Goal: Transaction & Acquisition: Purchase product/service

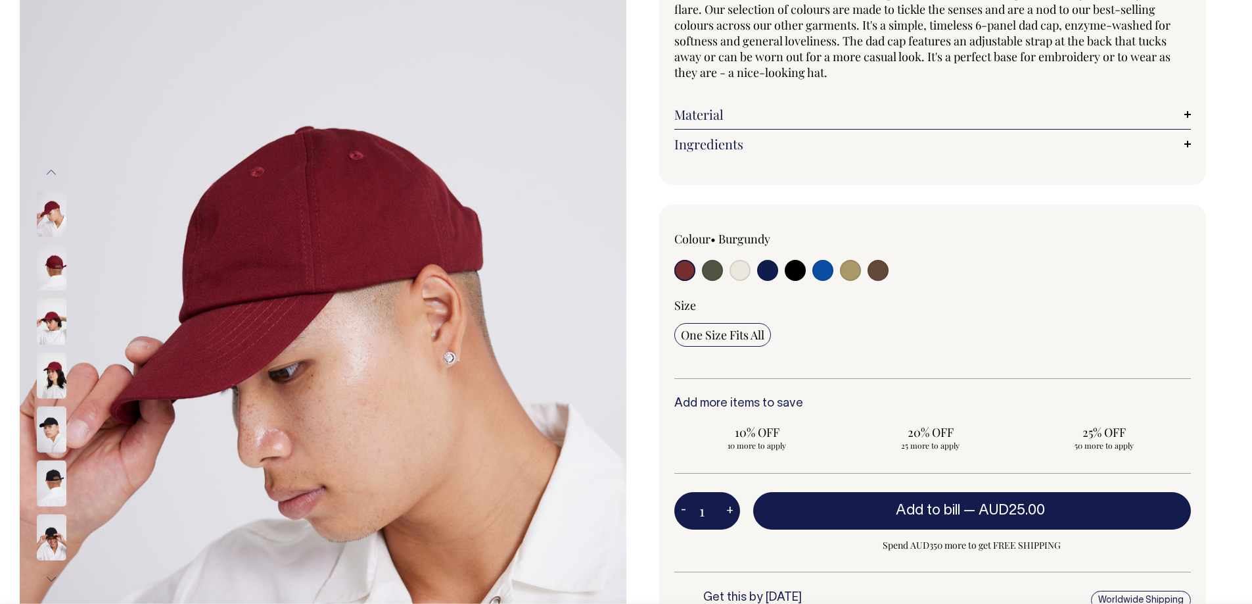
click at [874, 271] on input "radio" at bounding box center [878, 270] width 21 height 21
radio input "true"
select select "Espresso"
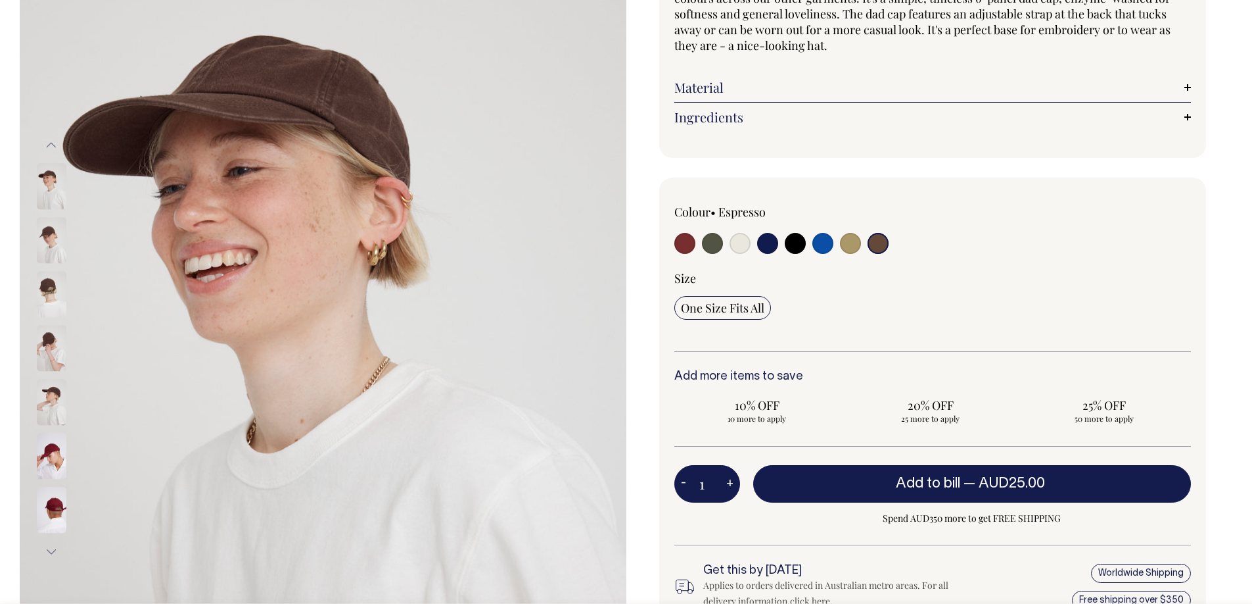
click at [46, 247] on img at bounding box center [52, 241] width 30 height 46
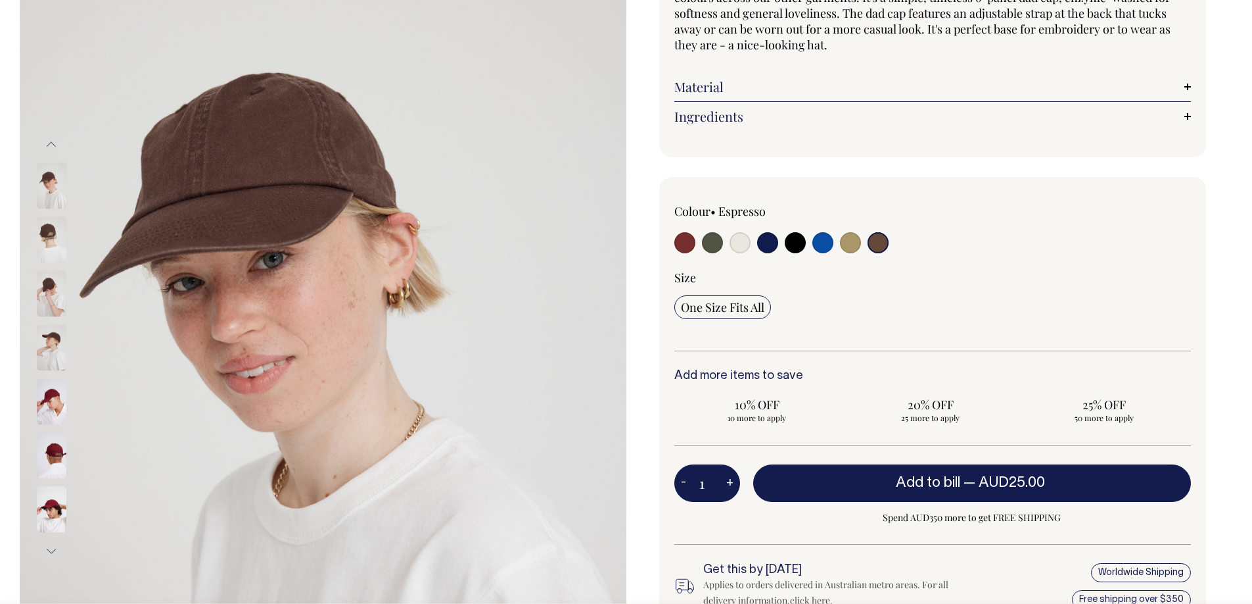
click at [53, 302] on img at bounding box center [52, 294] width 30 height 46
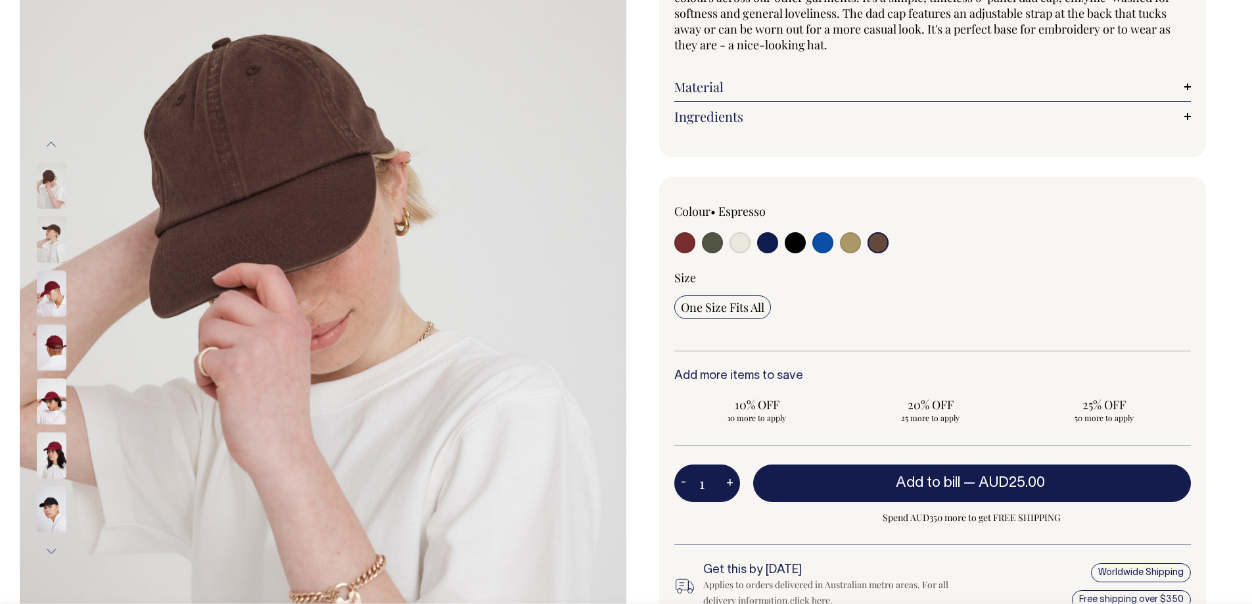
click at [50, 321] on div at bounding box center [69, 78] width 66 height 4475
click at [50, 348] on img at bounding box center [52, 348] width 30 height 46
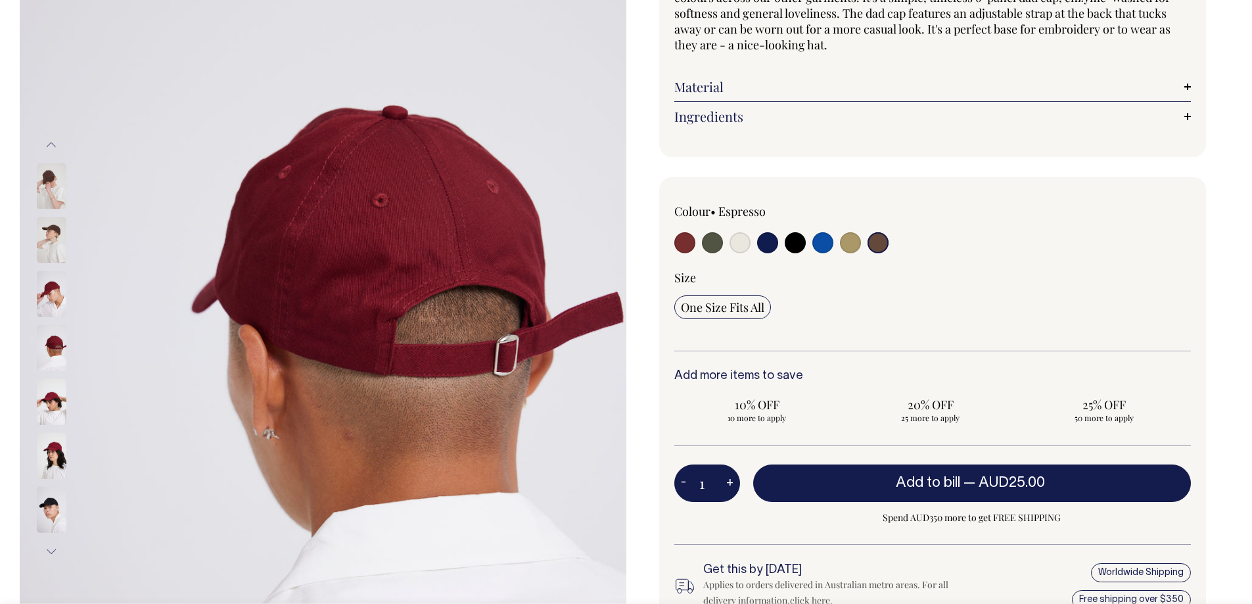
click at [51, 252] on div at bounding box center [69, 78] width 66 height 4475
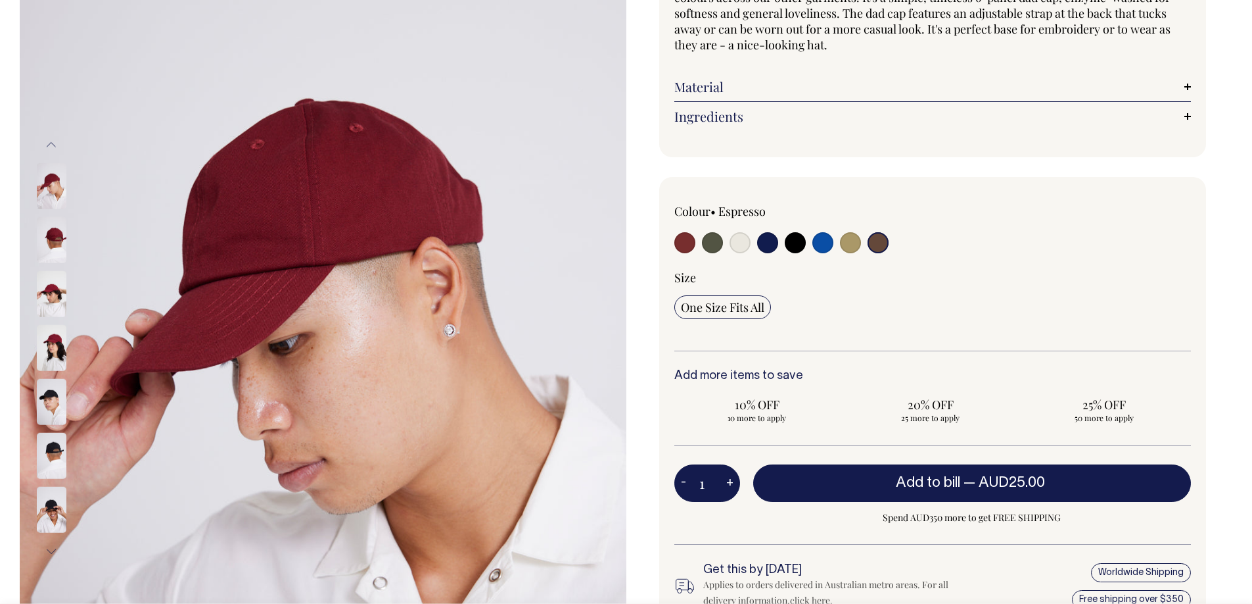
click at [44, 131] on button "Previous" at bounding box center [51, 145] width 20 height 30
click at [48, 143] on button "Previous" at bounding box center [51, 145] width 20 height 30
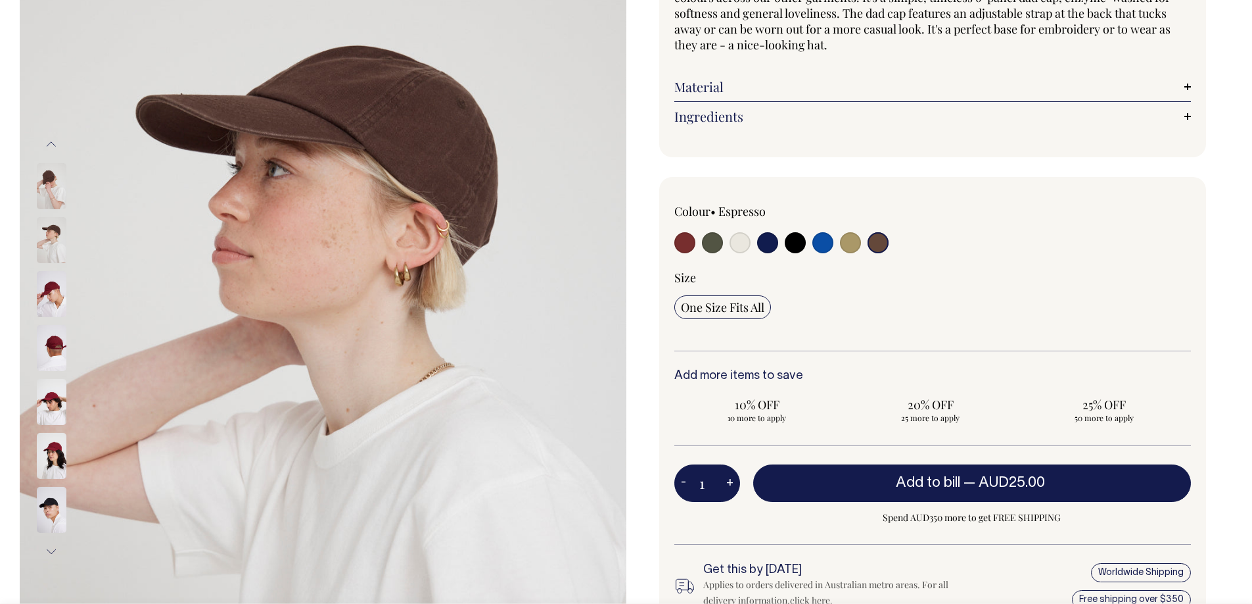
click at [48, 143] on button "Previous" at bounding box center [51, 145] width 20 height 30
click at [49, 187] on img at bounding box center [52, 186] width 30 height 46
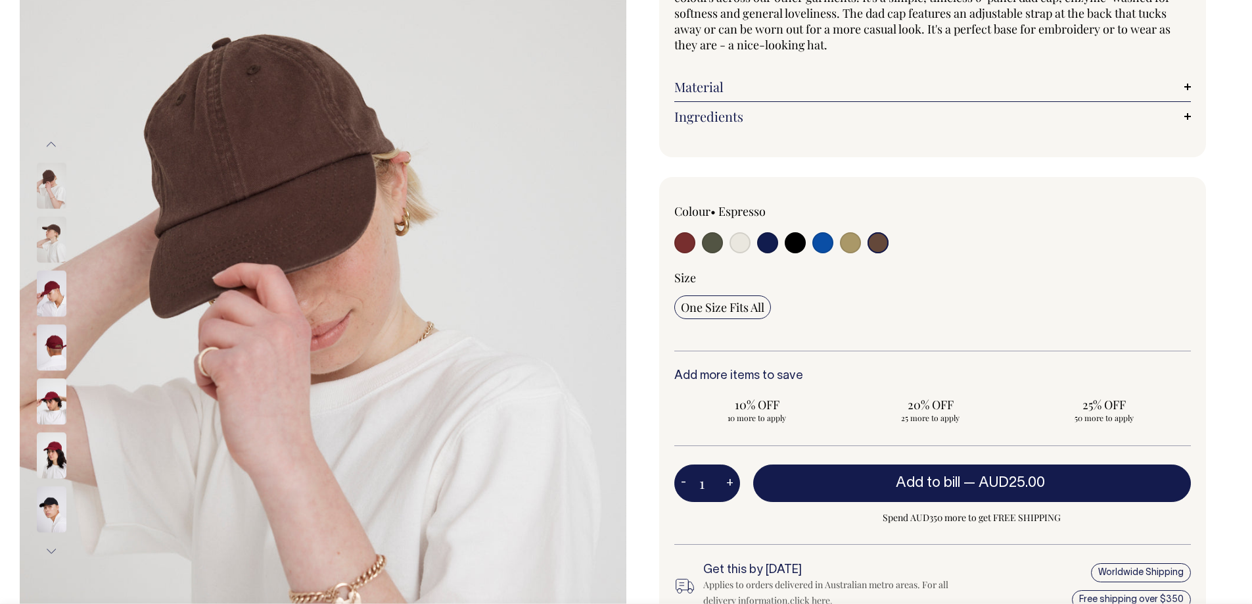
click at [53, 178] on img at bounding box center [52, 186] width 30 height 46
click at [51, 145] on button "Previous" at bounding box center [51, 145] width 20 height 30
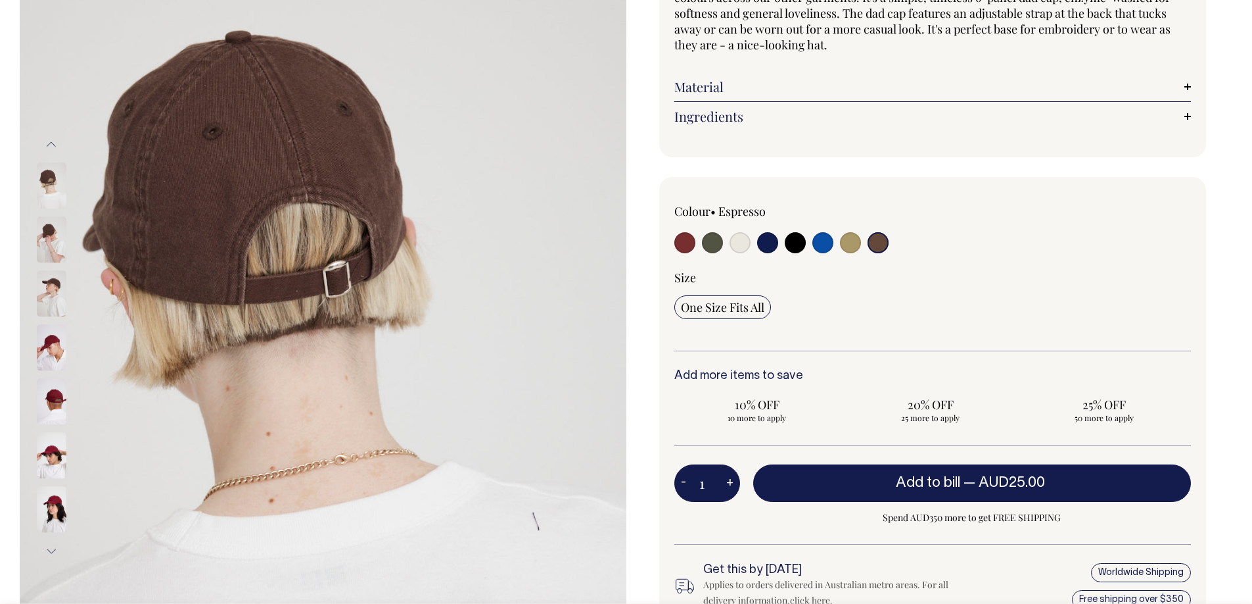
click at [51, 173] on img at bounding box center [52, 186] width 30 height 46
click at [51, 152] on button "Previous" at bounding box center [51, 145] width 20 height 30
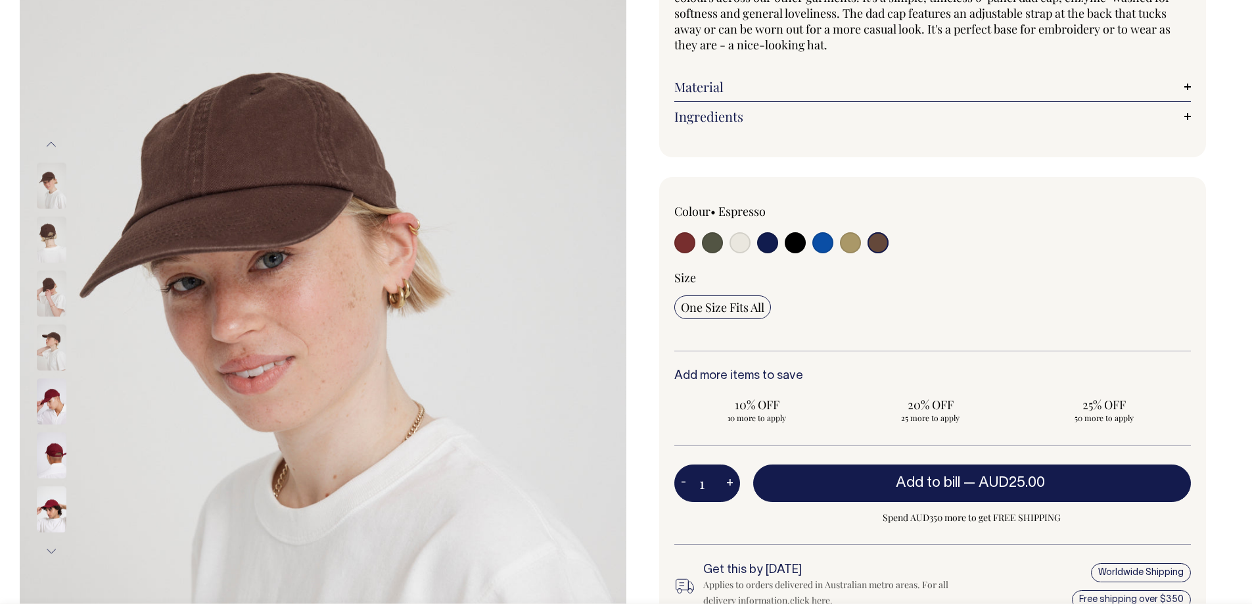
click at [51, 176] on img at bounding box center [52, 186] width 30 height 46
click at [50, 285] on img at bounding box center [52, 294] width 30 height 46
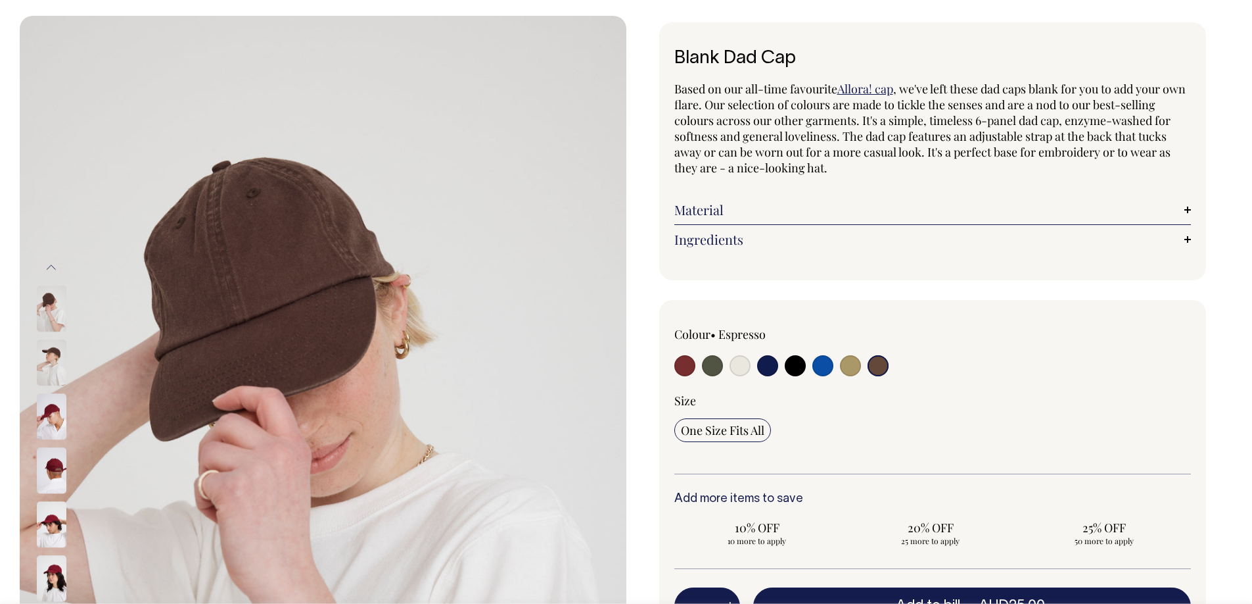
scroll to position [54, 0]
click at [824, 368] on input "radio" at bounding box center [823, 364] width 21 height 21
radio input "true"
select select "Worker Blue"
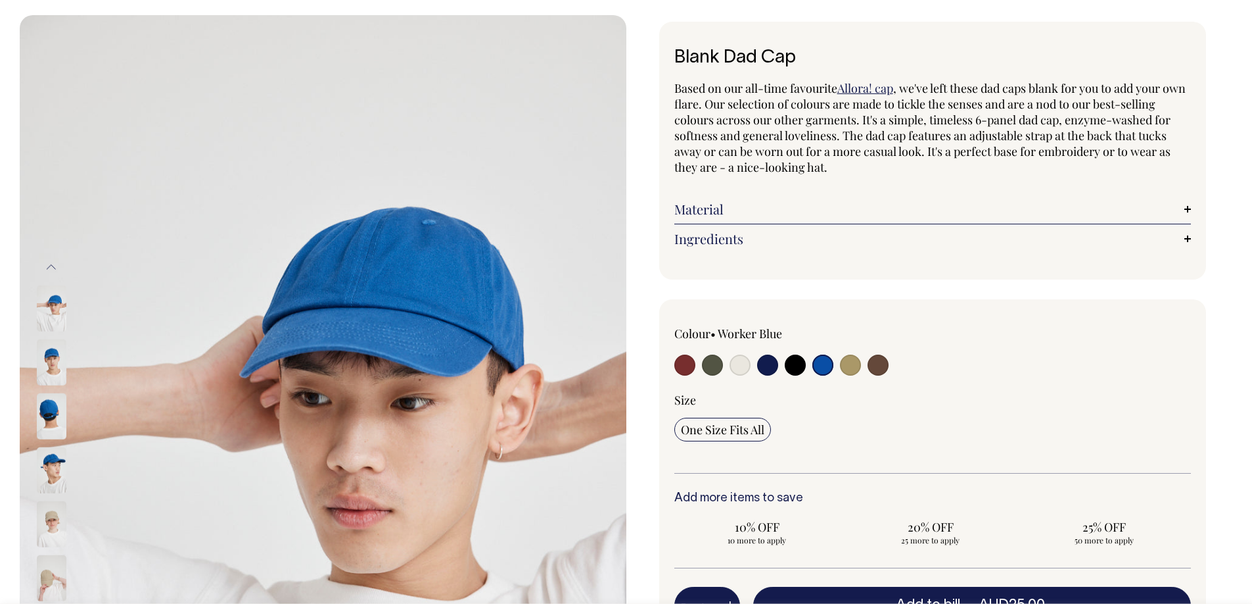
click at [877, 364] on input "radio" at bounding box center [878, 364] width 21 height 21
radio input "true"
select select "Espresso"
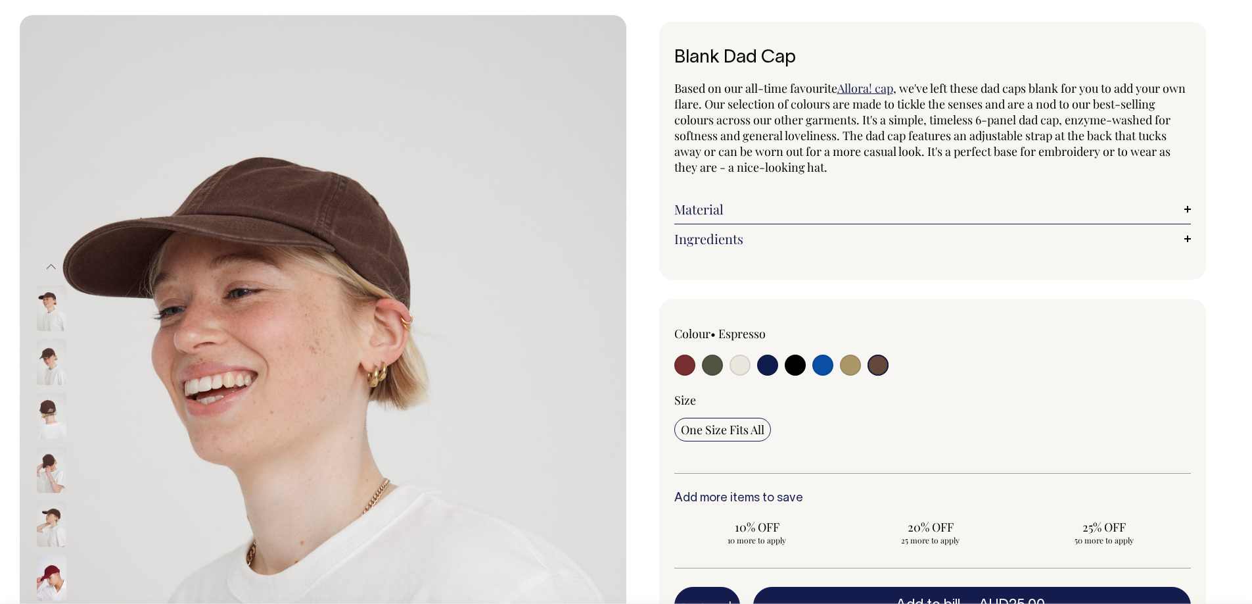
click at [45, 409] on img at bounding box center [52, 416] width 30 height 46
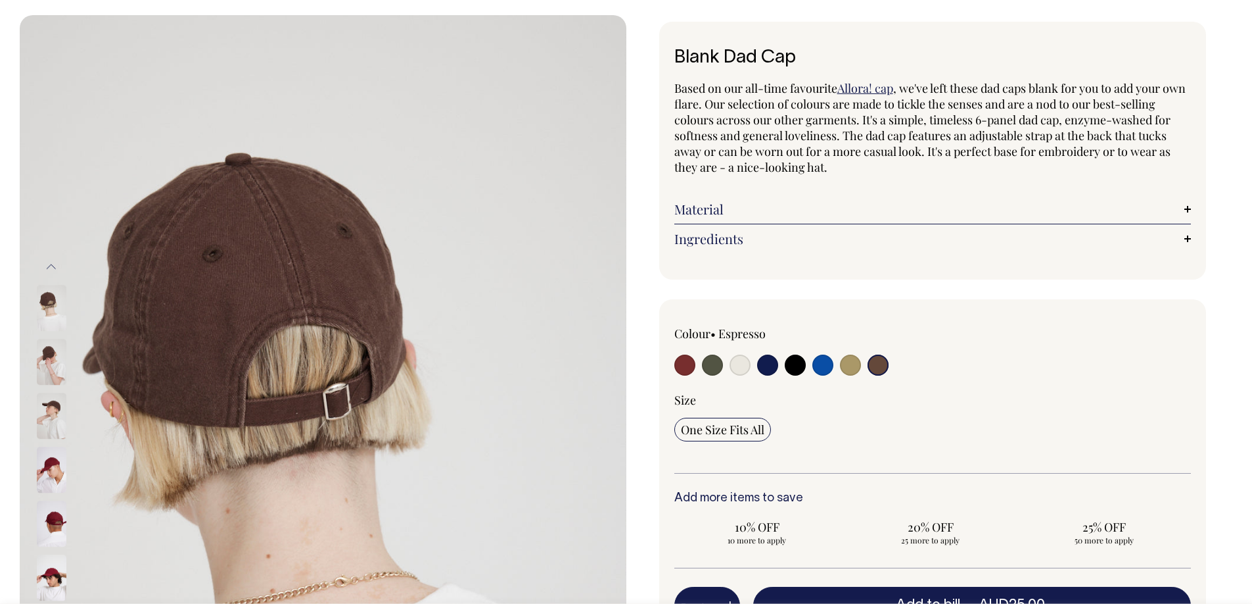
click at [829, 373] on input "radio" at bounding box center [823, 364] width 21 height 21
radio input "true"
select select "Worker Blue"
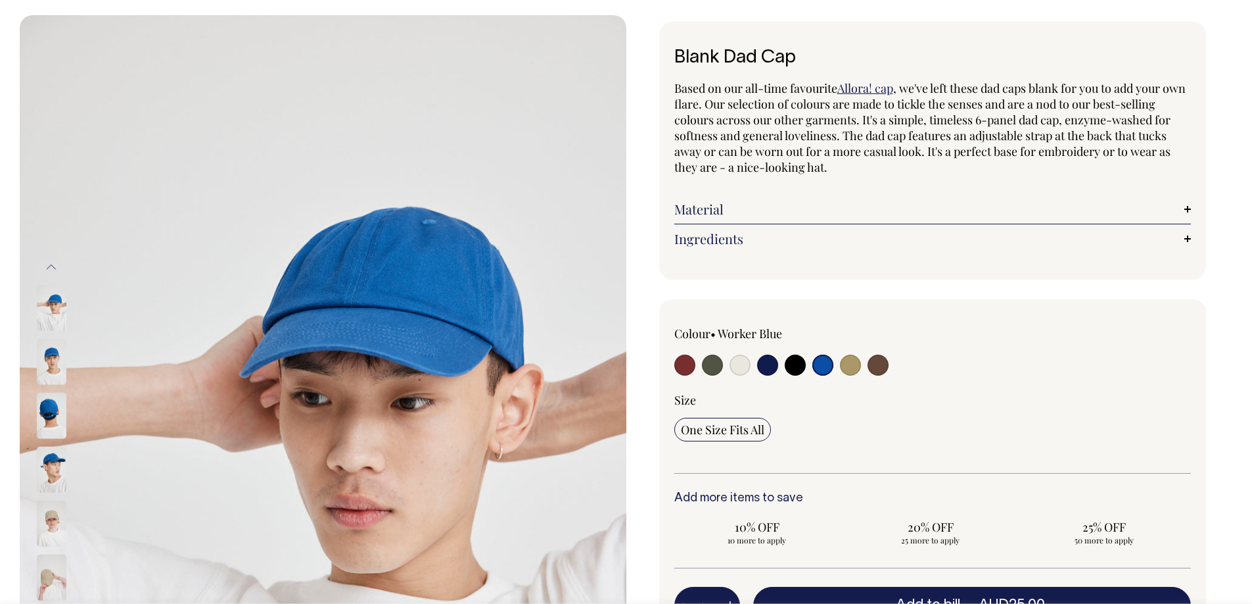
click at [60, 423] on img at bounding box center [52, 415] width 30 height 46
click at [51, 412] on img at bounding box center [52, 416] width 30 height 46
